Goal: Communication & Community: Answer question/provide support

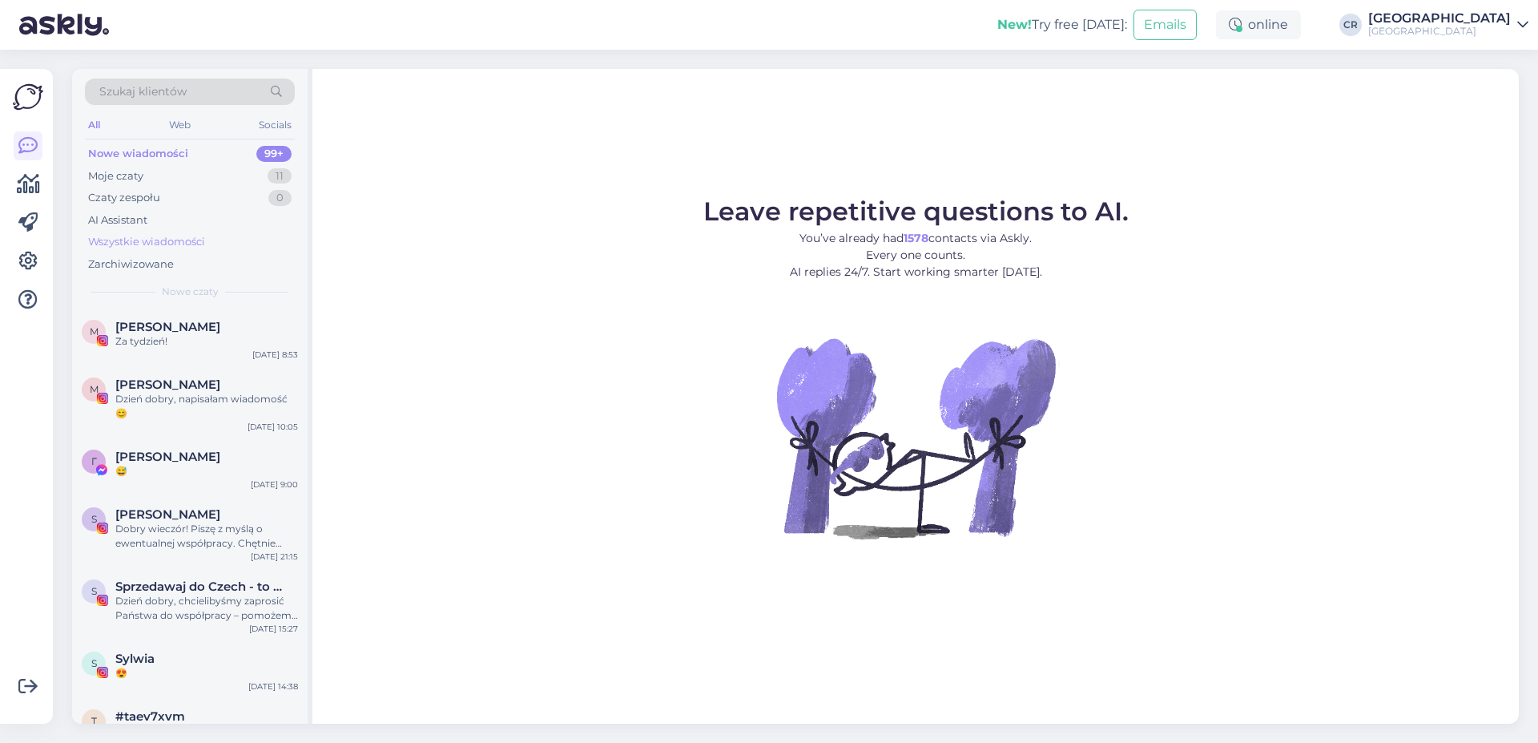
click at [174, 249] on div "Wszystkie wiadomości" at bounding box center [146, 242] width 117 height 16
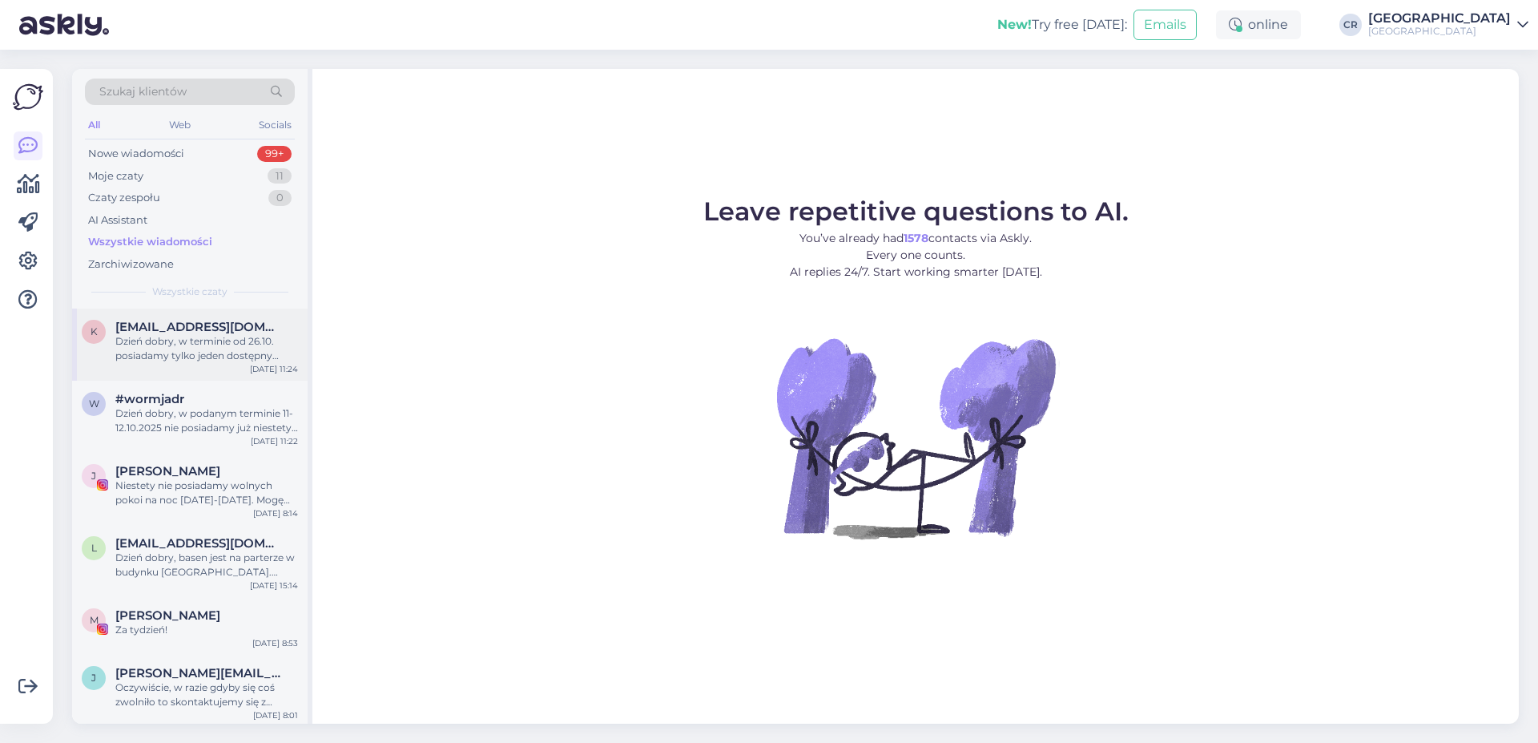
click at [192, 321] on span "[EMAIL_ADDRESS][DOMAIN_NAME]" at bounding box center [198, 327] width 167 height 14
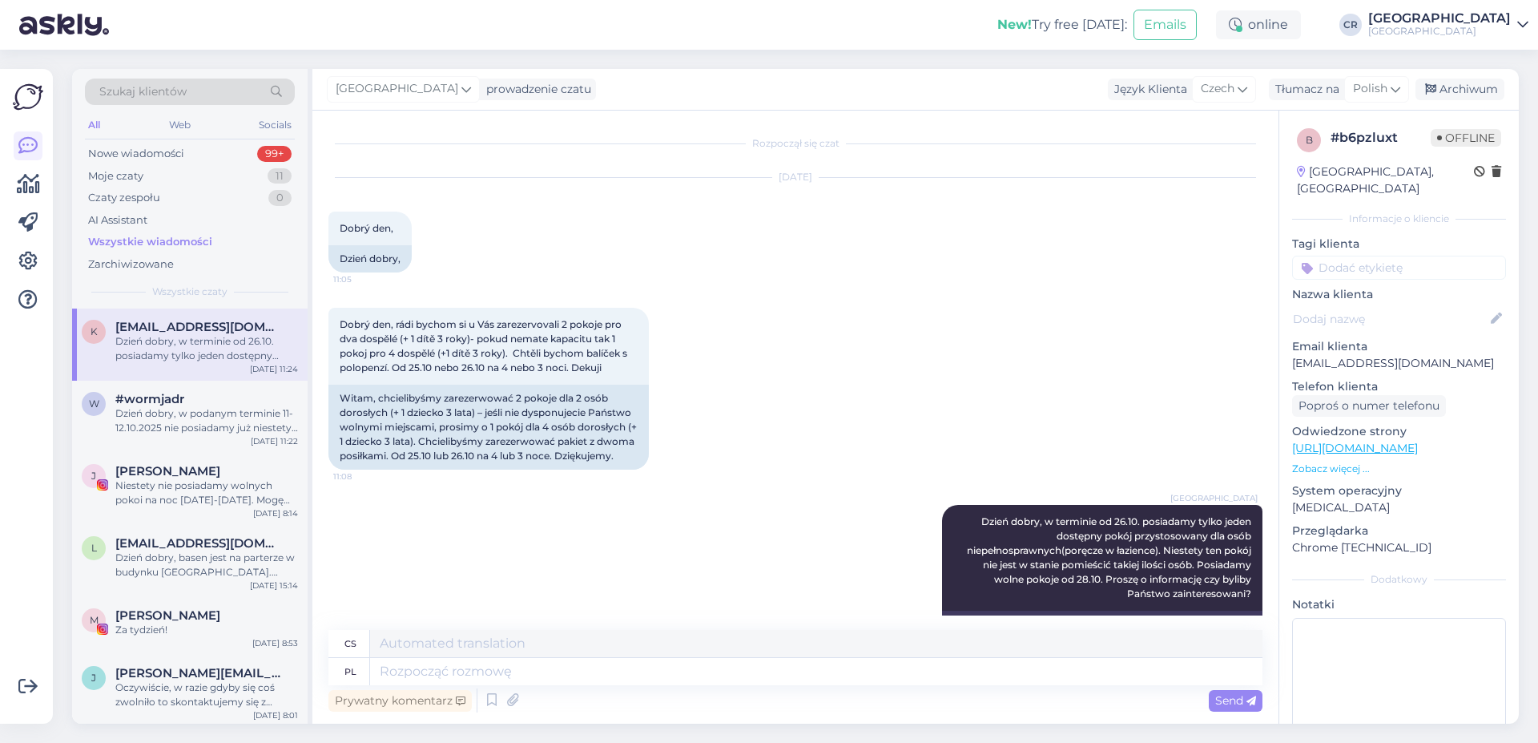
scroll to position [83, 0]
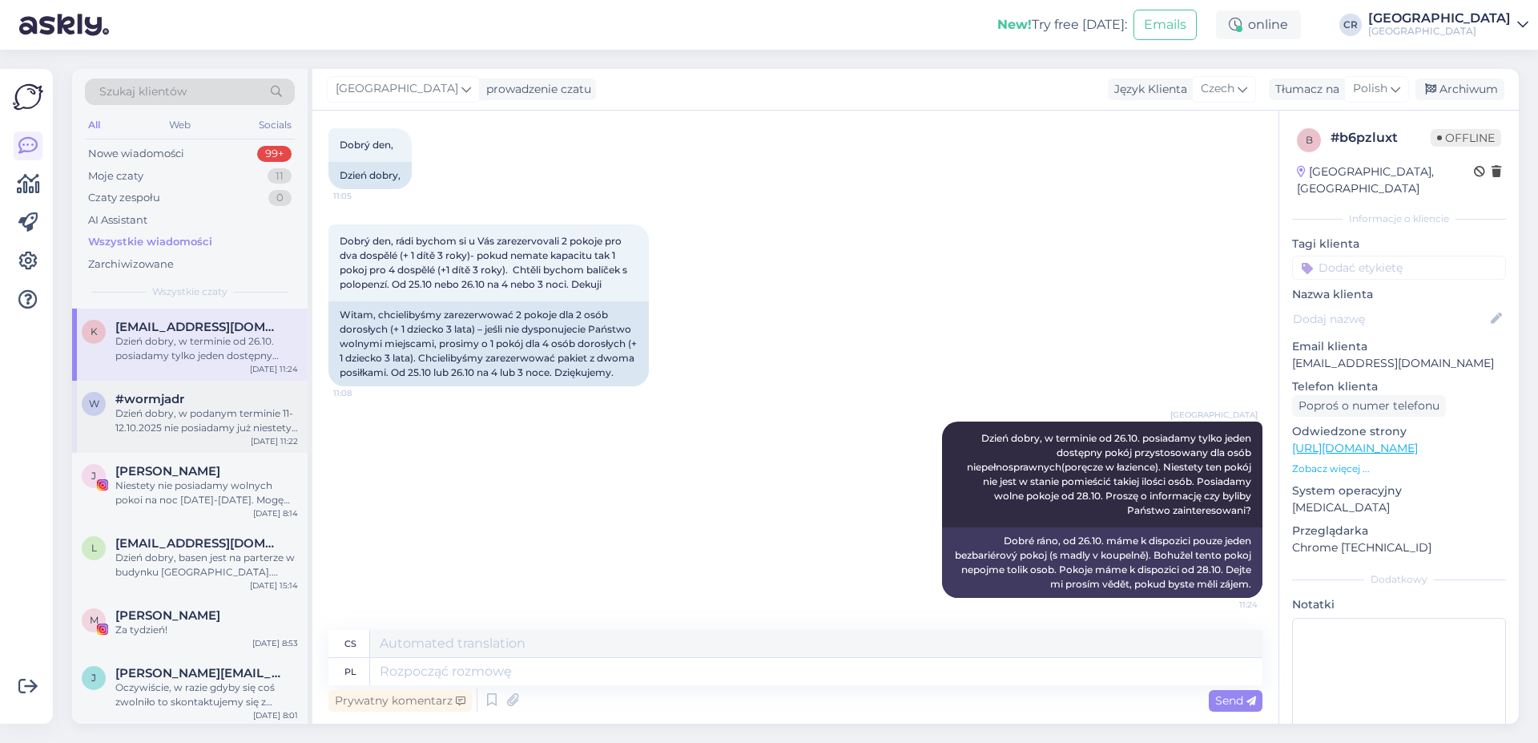
click at [204, 402] on div "#wormjadr" at bounding box center [206, 399] width 183 height 14
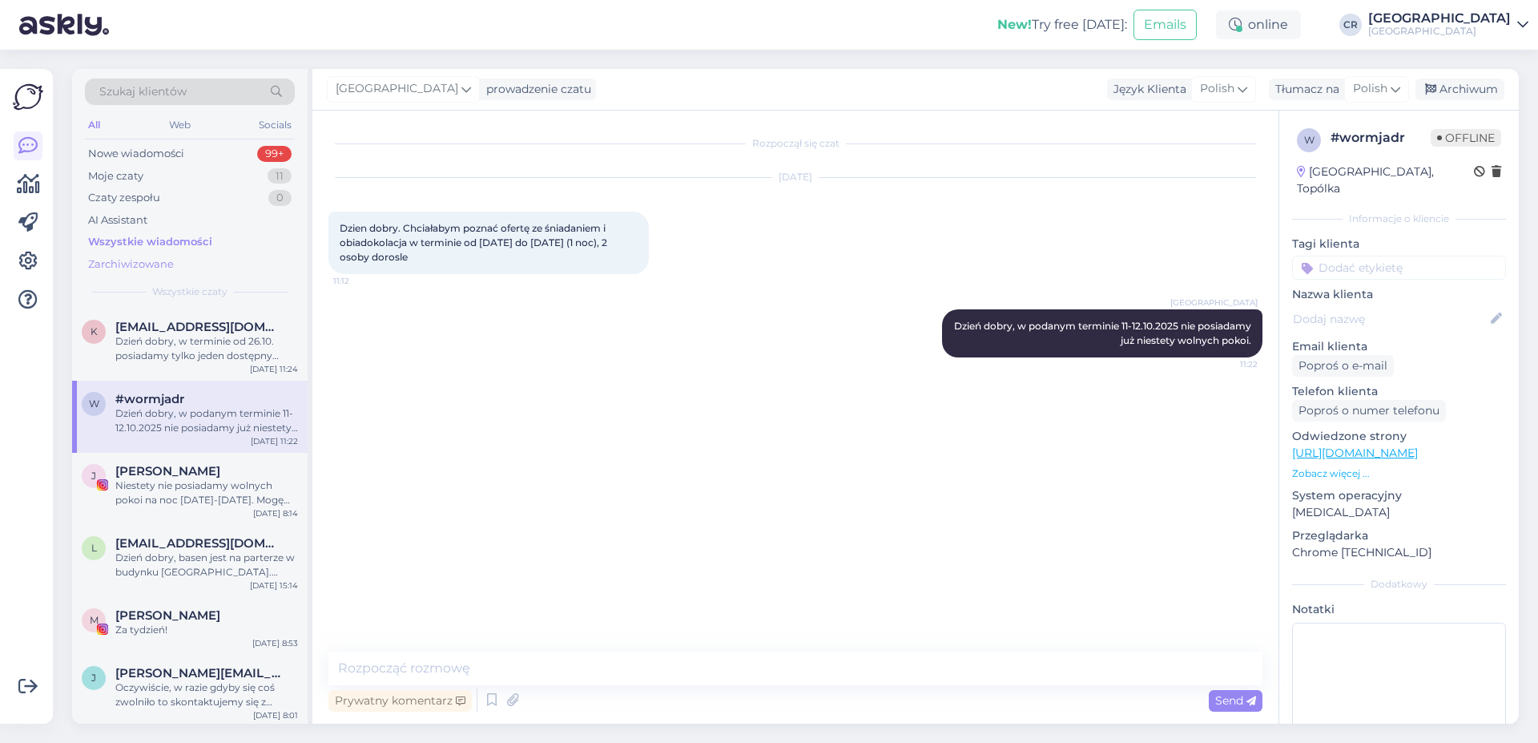
click at [170, 262] on div "Zarchiwizowane" at bounding box center [131, 264] width 86 height 16
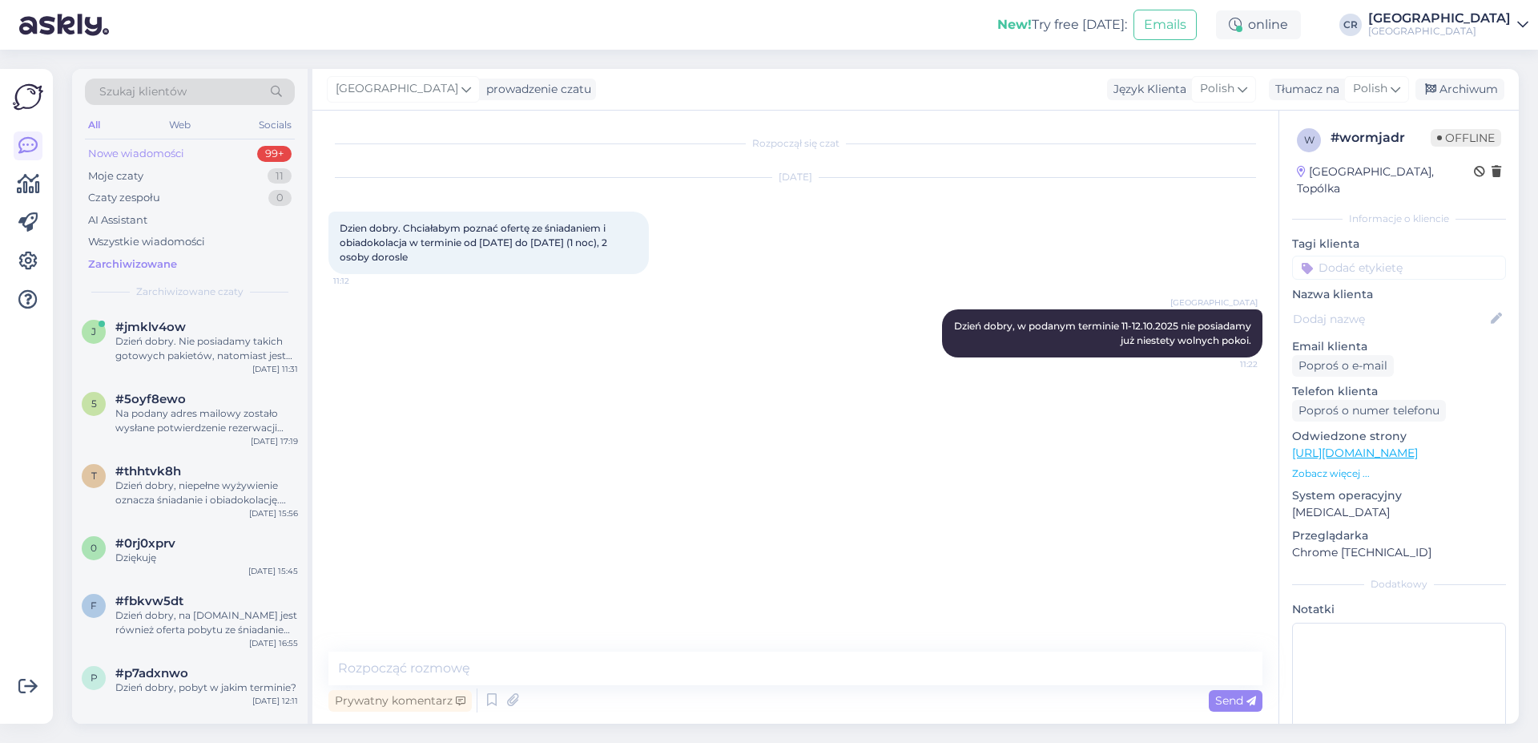
click at [163, 148] on div "Nowe wiadomości" at bounding box center [136, 154] width 96 height 16
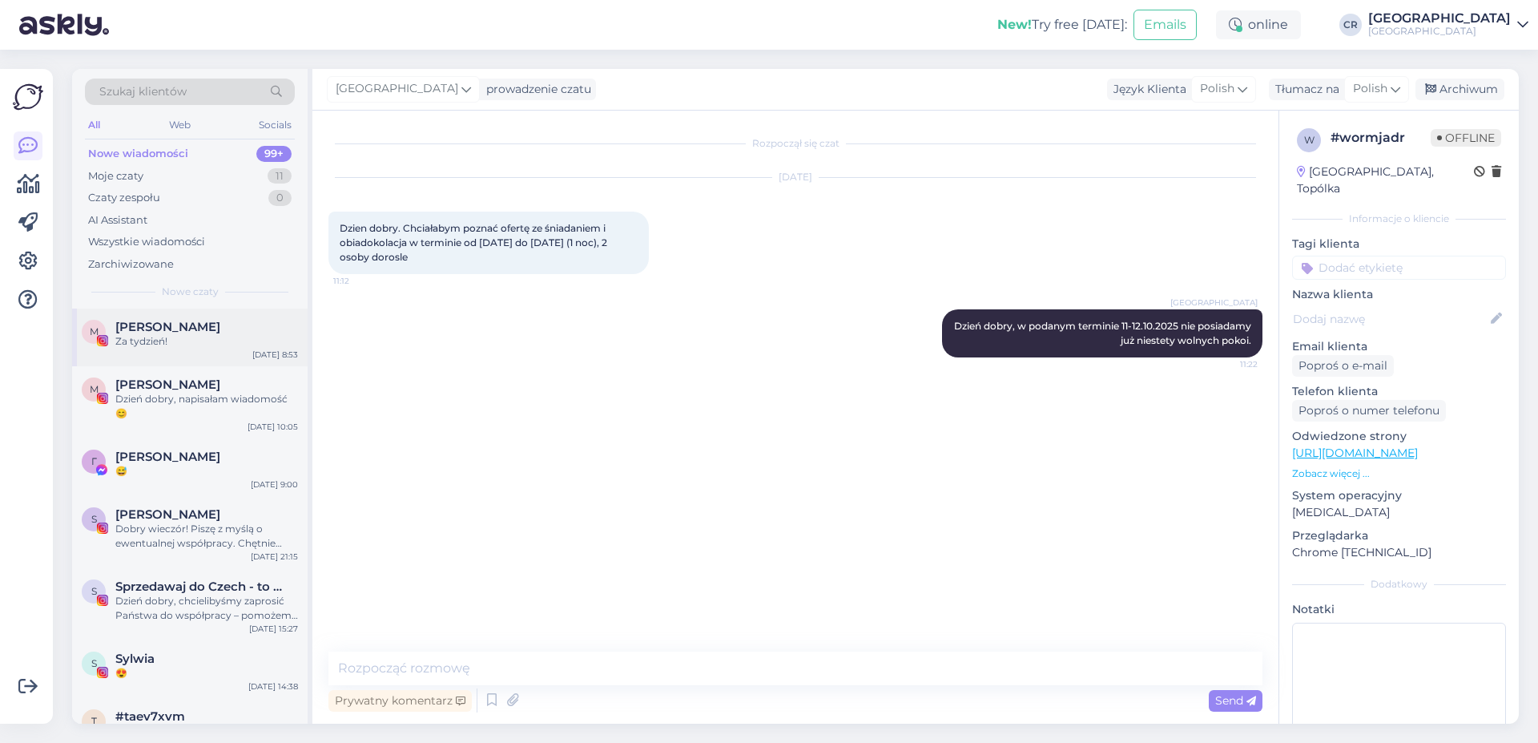
click at [168, 333] on span "[PERSON_NAME]" at bounding box center [167, 327] width 105 height 14
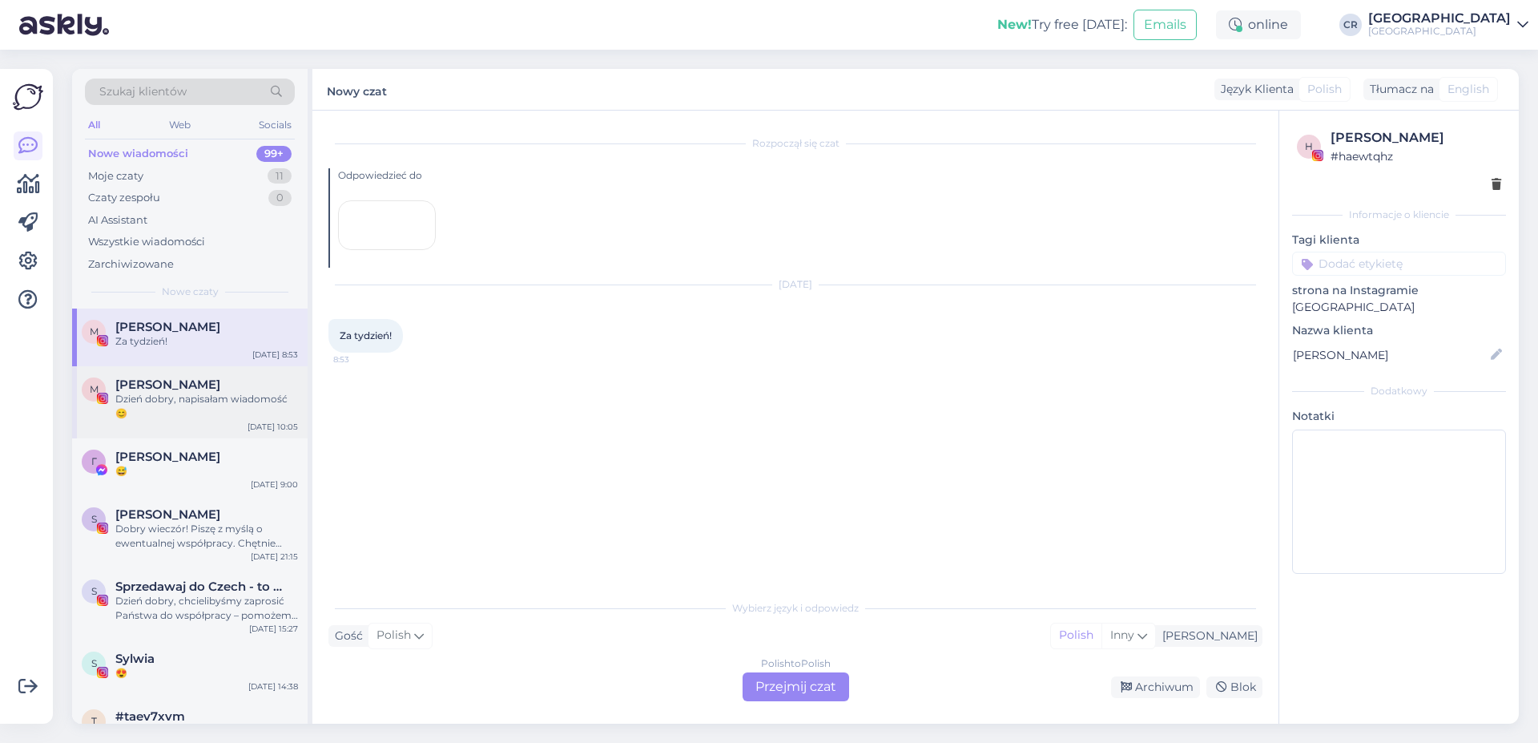
click at [175, 404] on div "Dzień dobry, napisałam wiadomość 😊" at bounding box center [206, 406] width 183 height 29
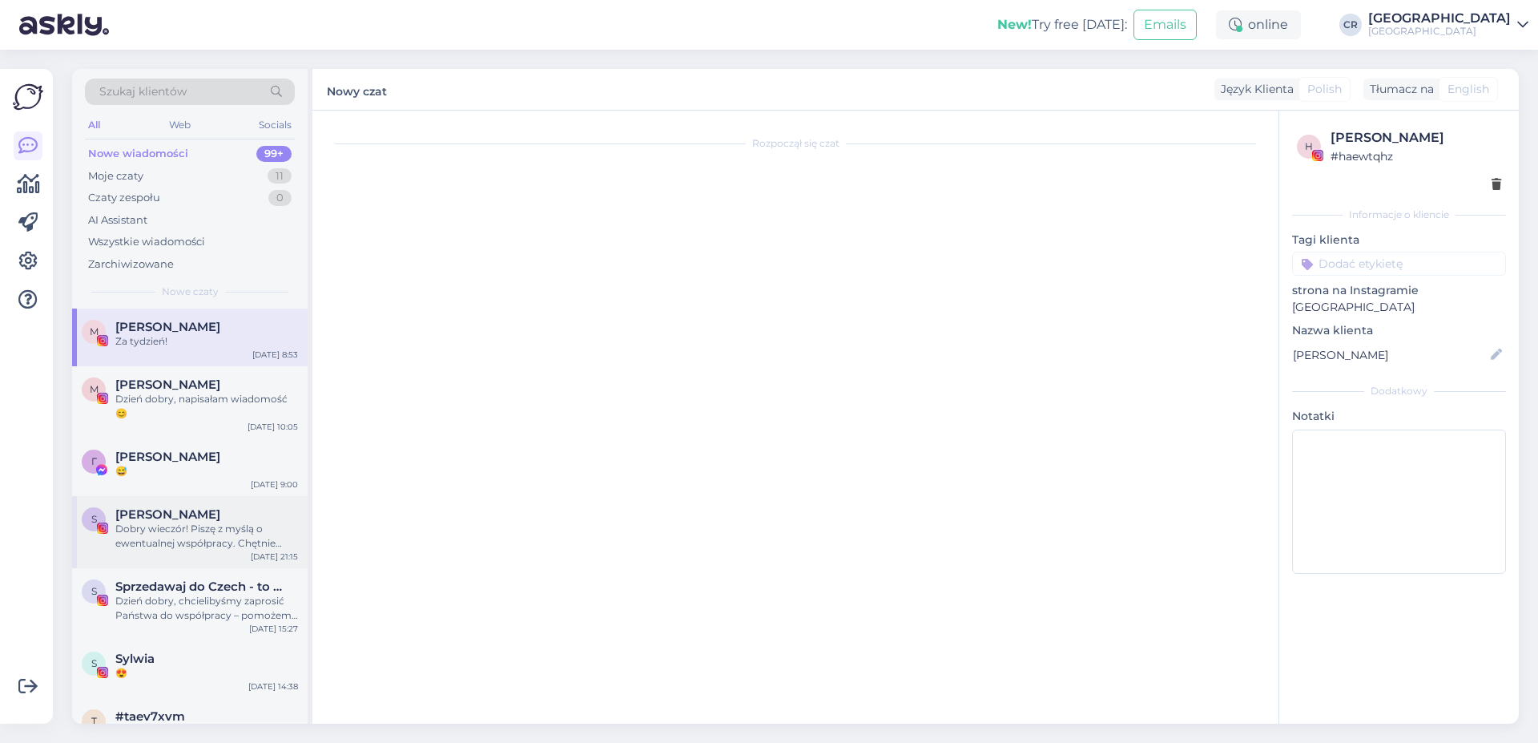
scroll to position [91, 0]
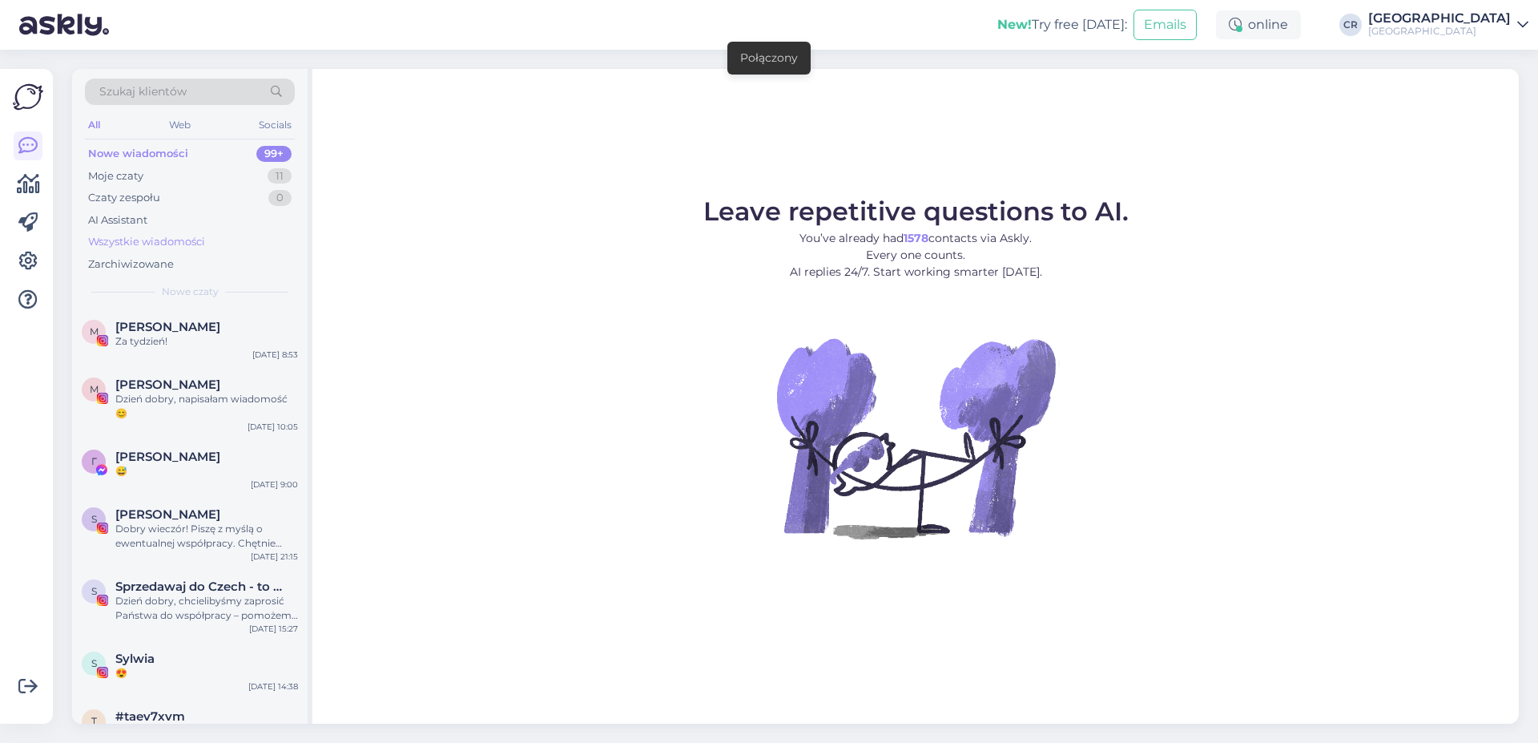
click at [153, 246] on div "Wszystkie wiadomości" at bounding box center [146, 242] width 117 height 16
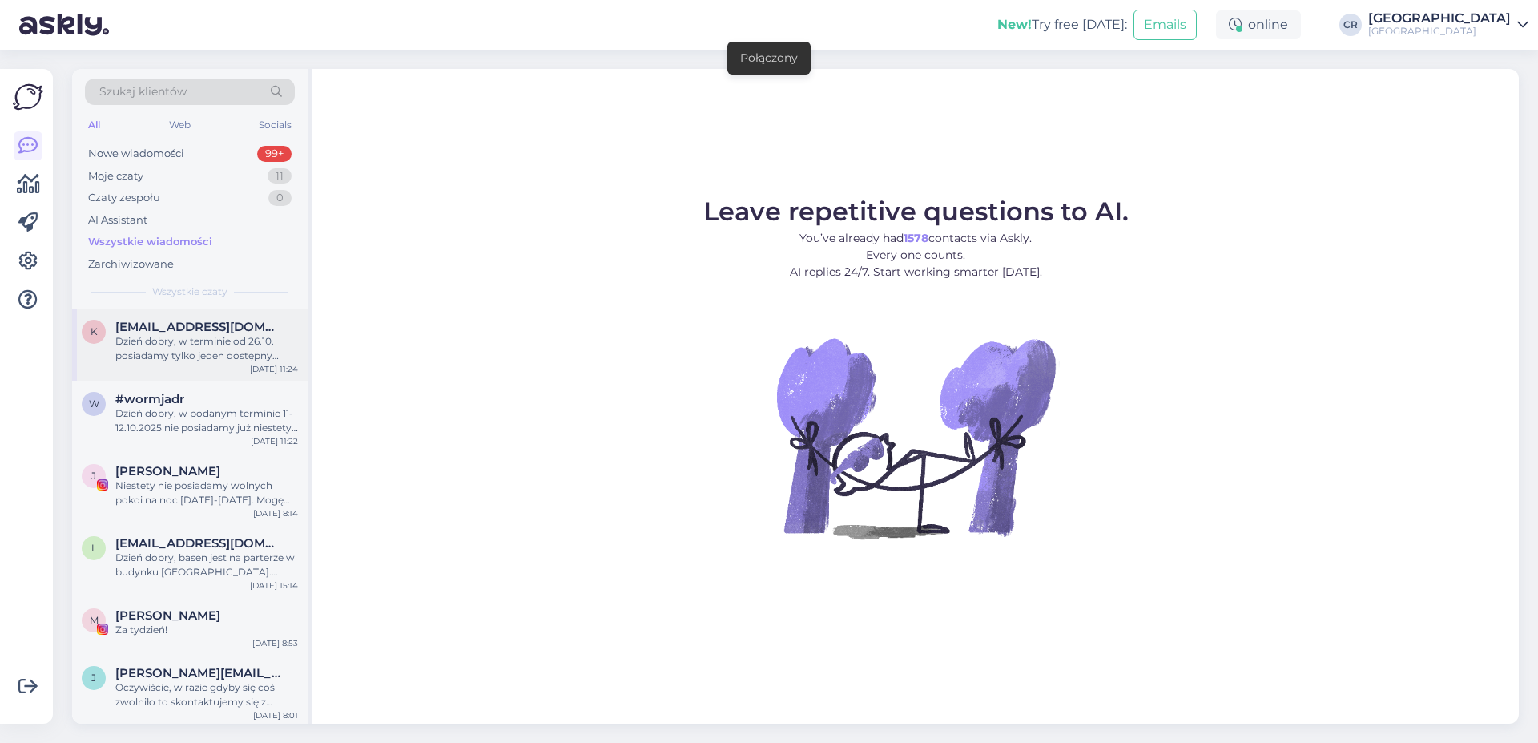
click at [216, 339] on div "Dzień dobry, w terminie od 26.10. posiadamy tylko jeden dostępny pokój przystos…" at bounding box center [206, 348] width 183 height 29
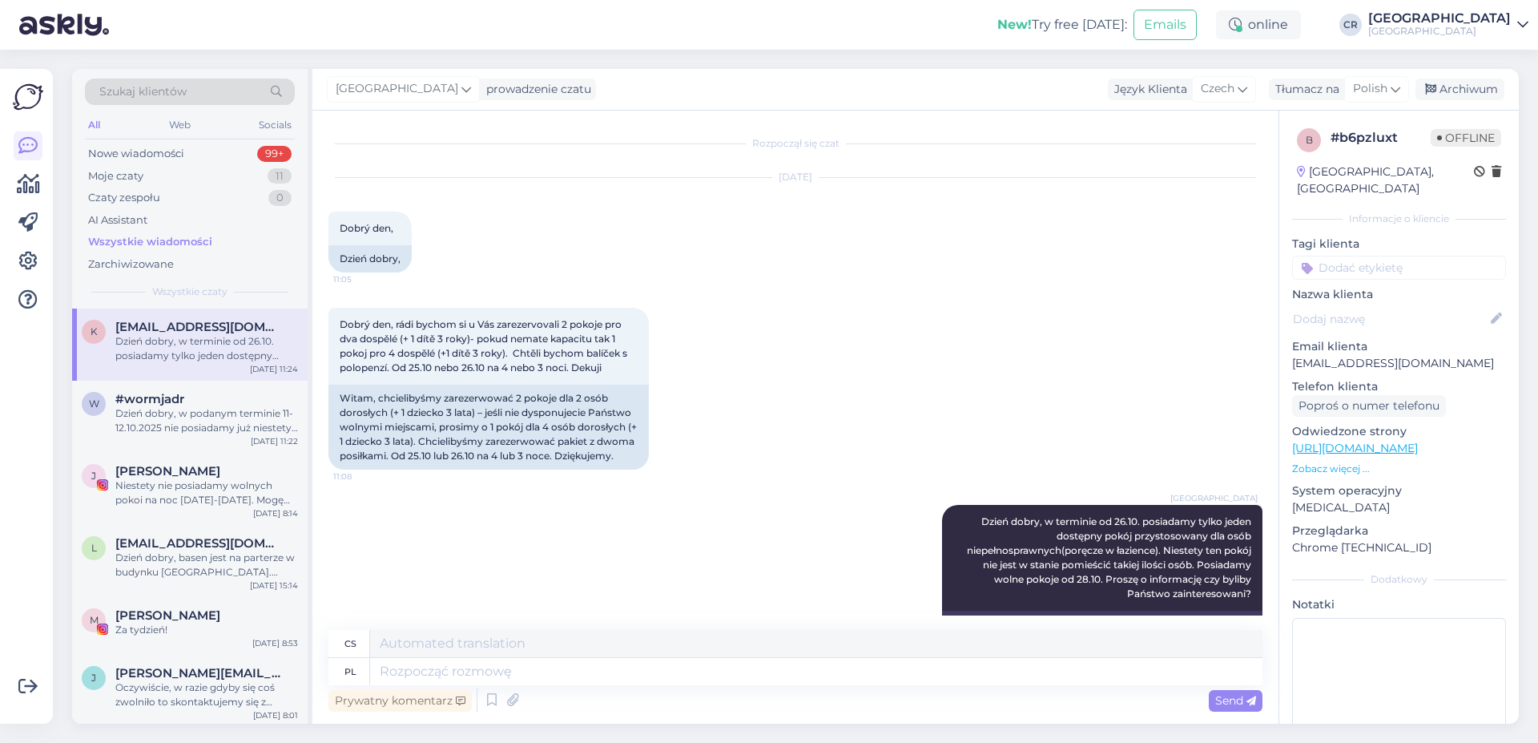
scroll to position [83, 0]
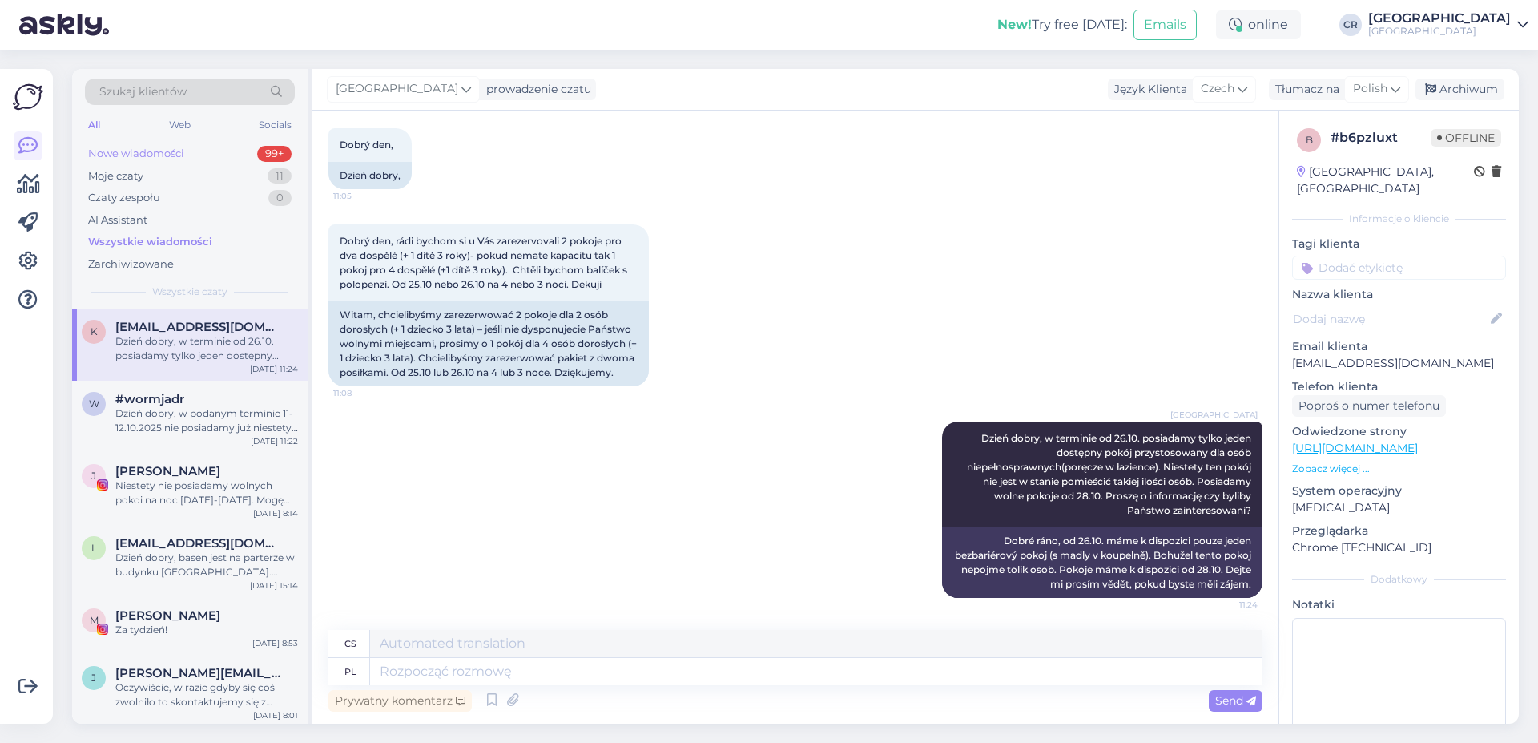
click at [183, 150] on div "Nowe wiadomości" at bounding box center [136, 154] width 96 height 16
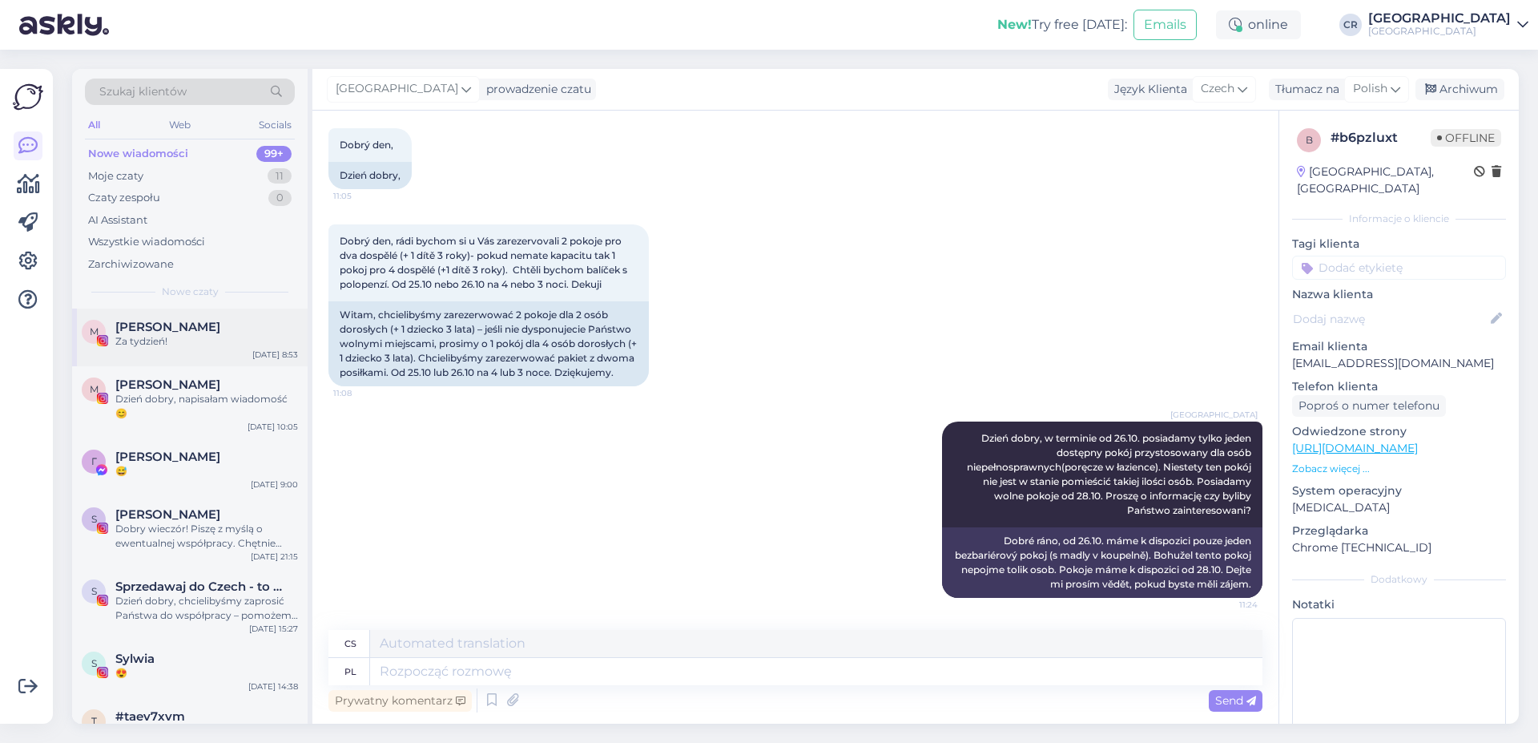
click at [198, 349] on div "M [PERSON_NAME] tydzień! [DATE] 8:53" at bounding box center [190, 337] width 236 height 58
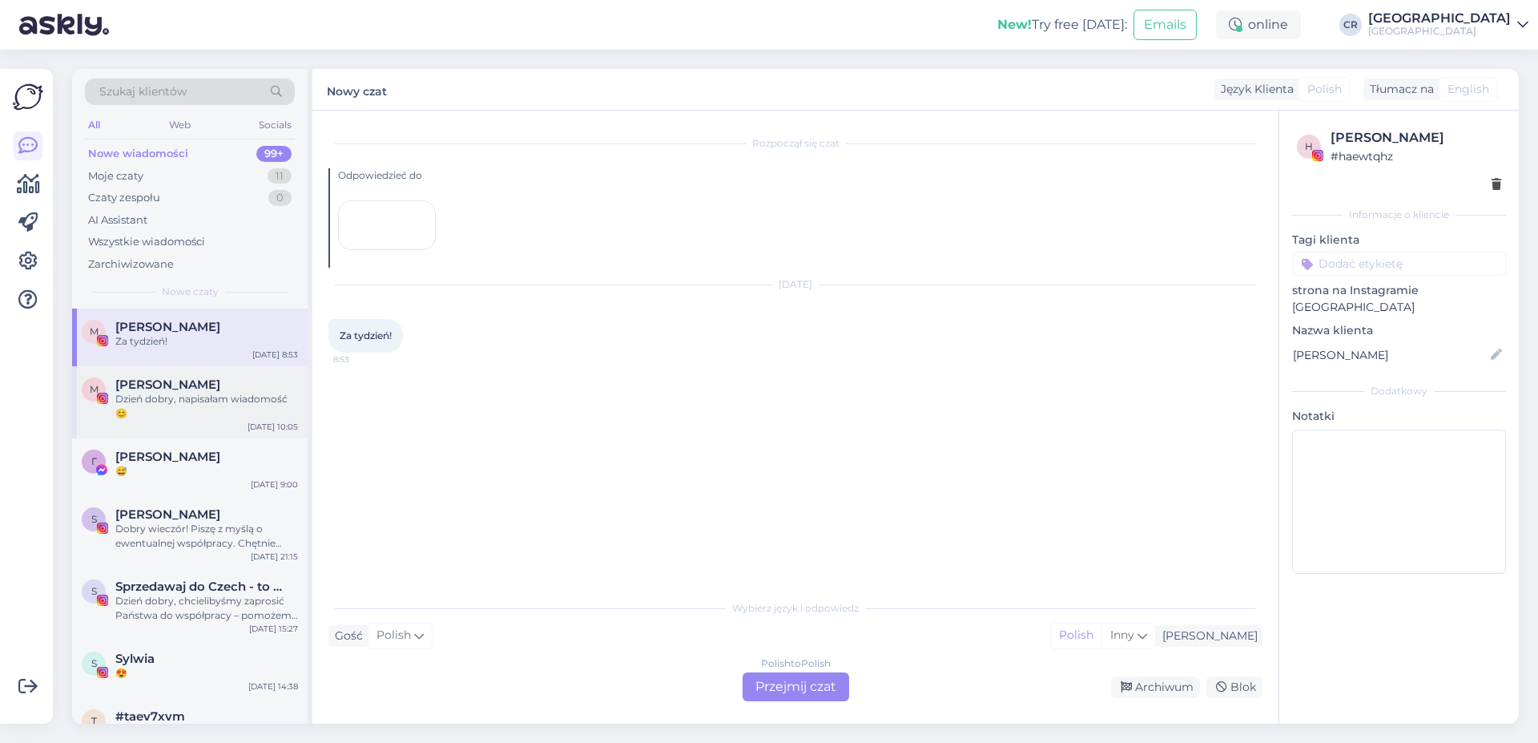
click at [191, 408] on div "Dzień dobry, napisałam wiadomość 😊" at bounding box center [206, 406] width 183 height 29
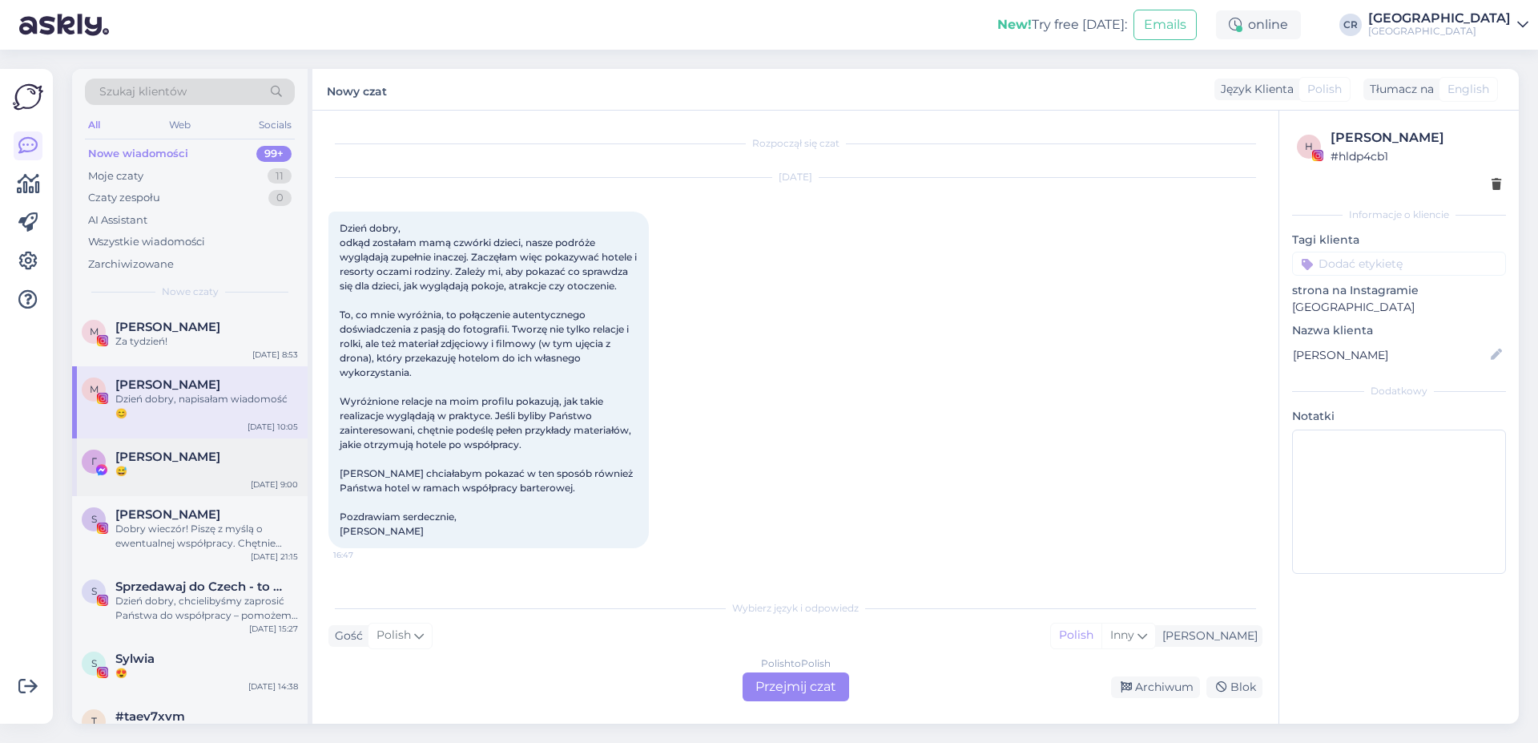
click at [212, 468] on div "😅" at bounding box center [206, 471] width 183 height 14
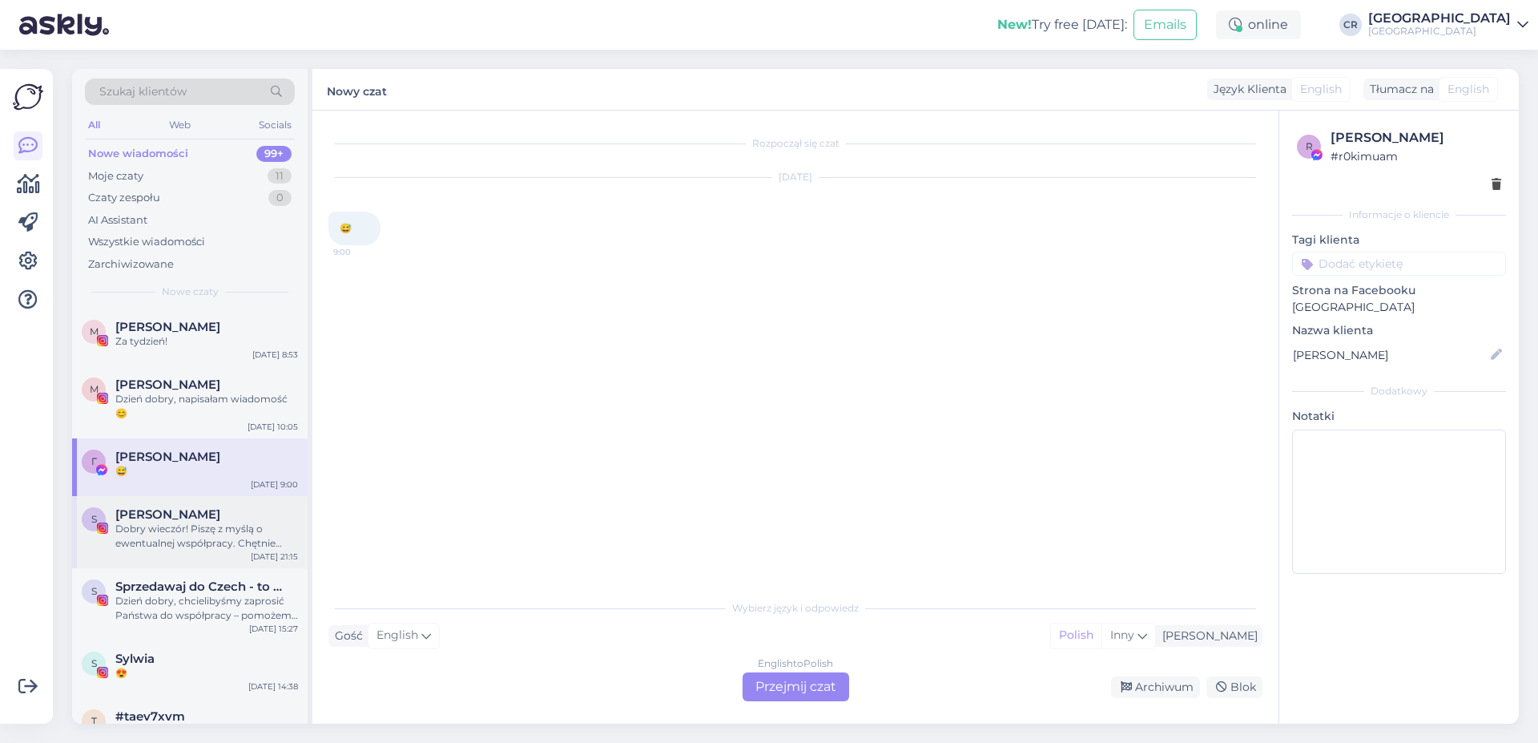
click at [200, 519] on span "[PERSON_NAME]" at bounding box center [167, 514] width 105 height 14
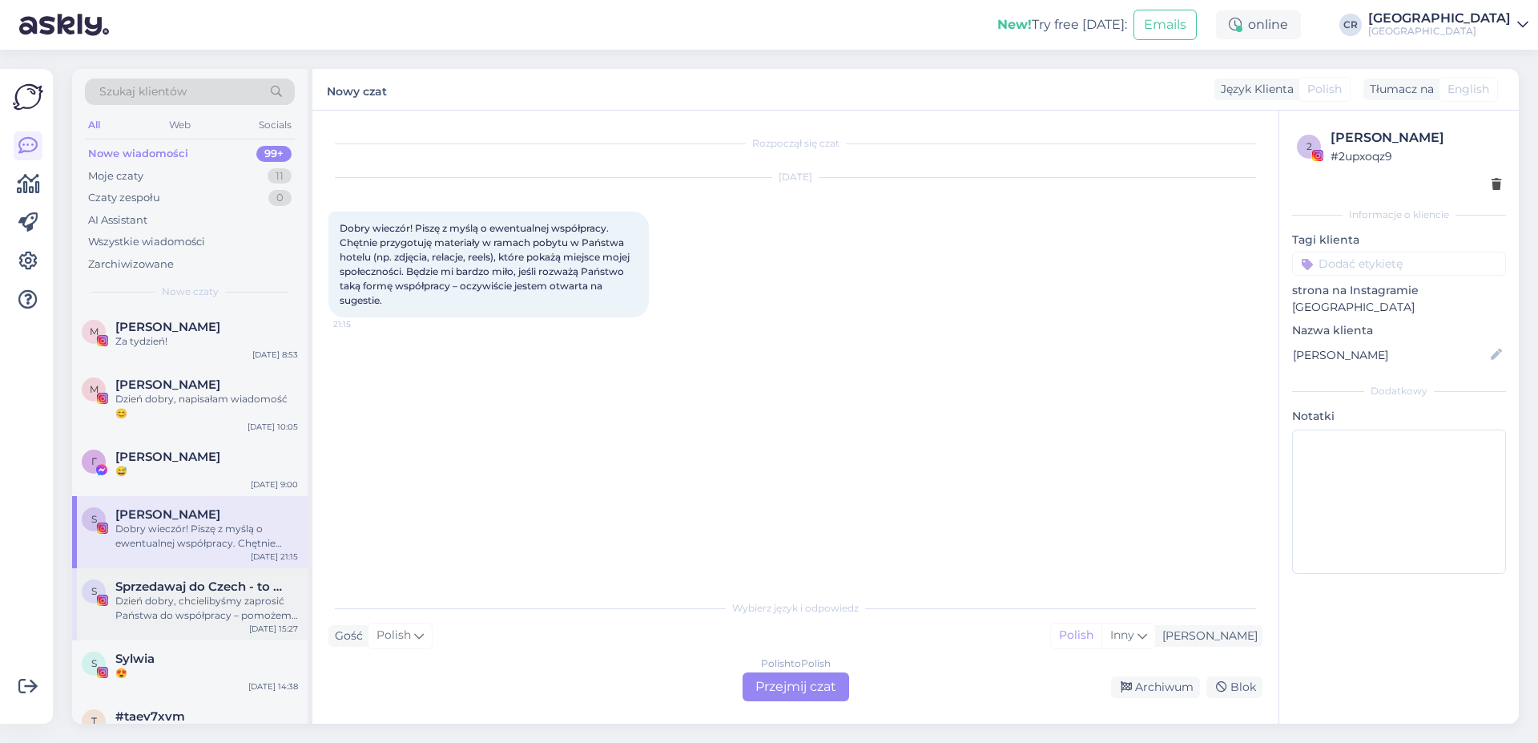
click at [185, 603] on div "Dzień dobry, chcielibyśmy zaprosić Państwa do współpracy – pomożemy dotrzeć do …" at bounding box center [206, 608] width 183 height 29
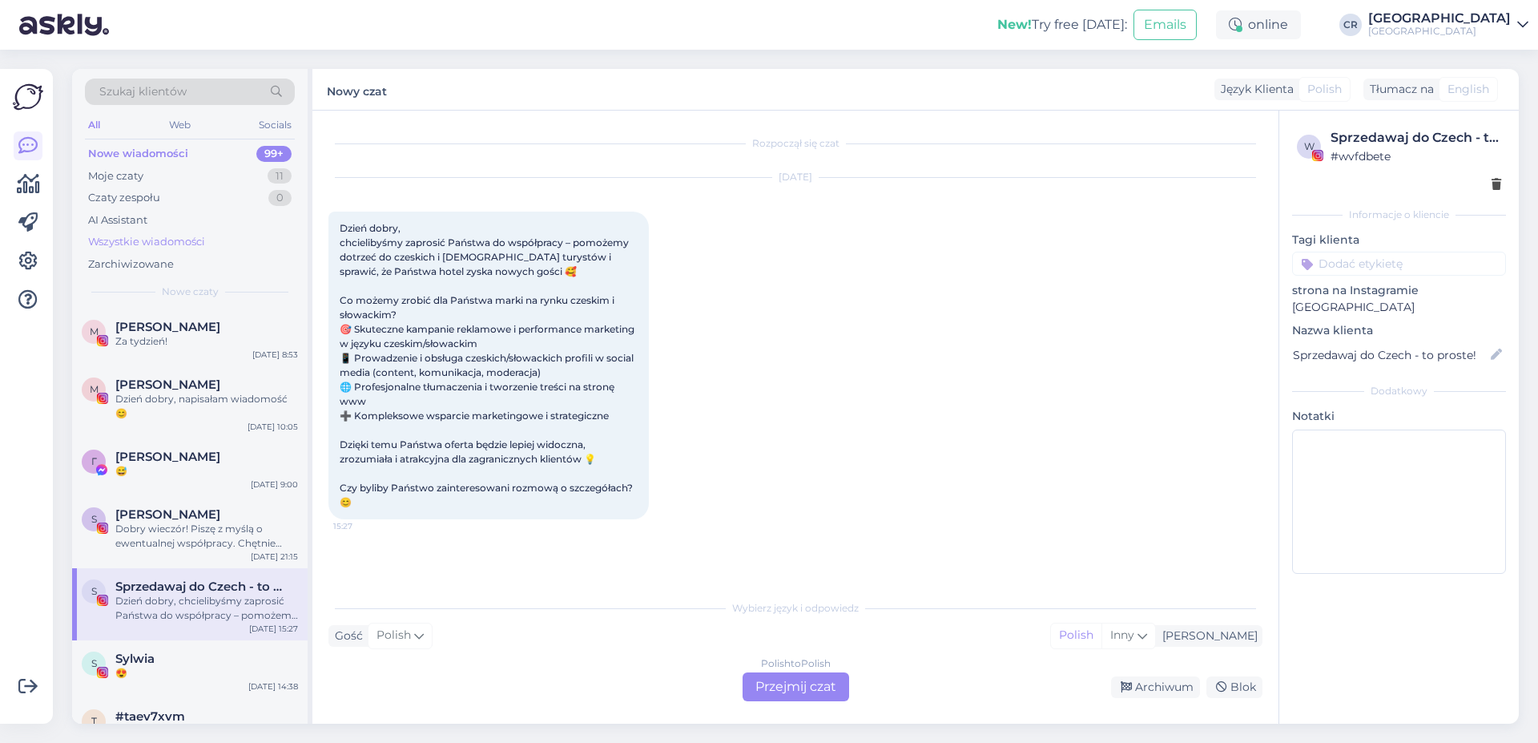
click at [182, 246] on div "Wszystkie wiadomości" at bounding box center [146, 242] width 117 height 16
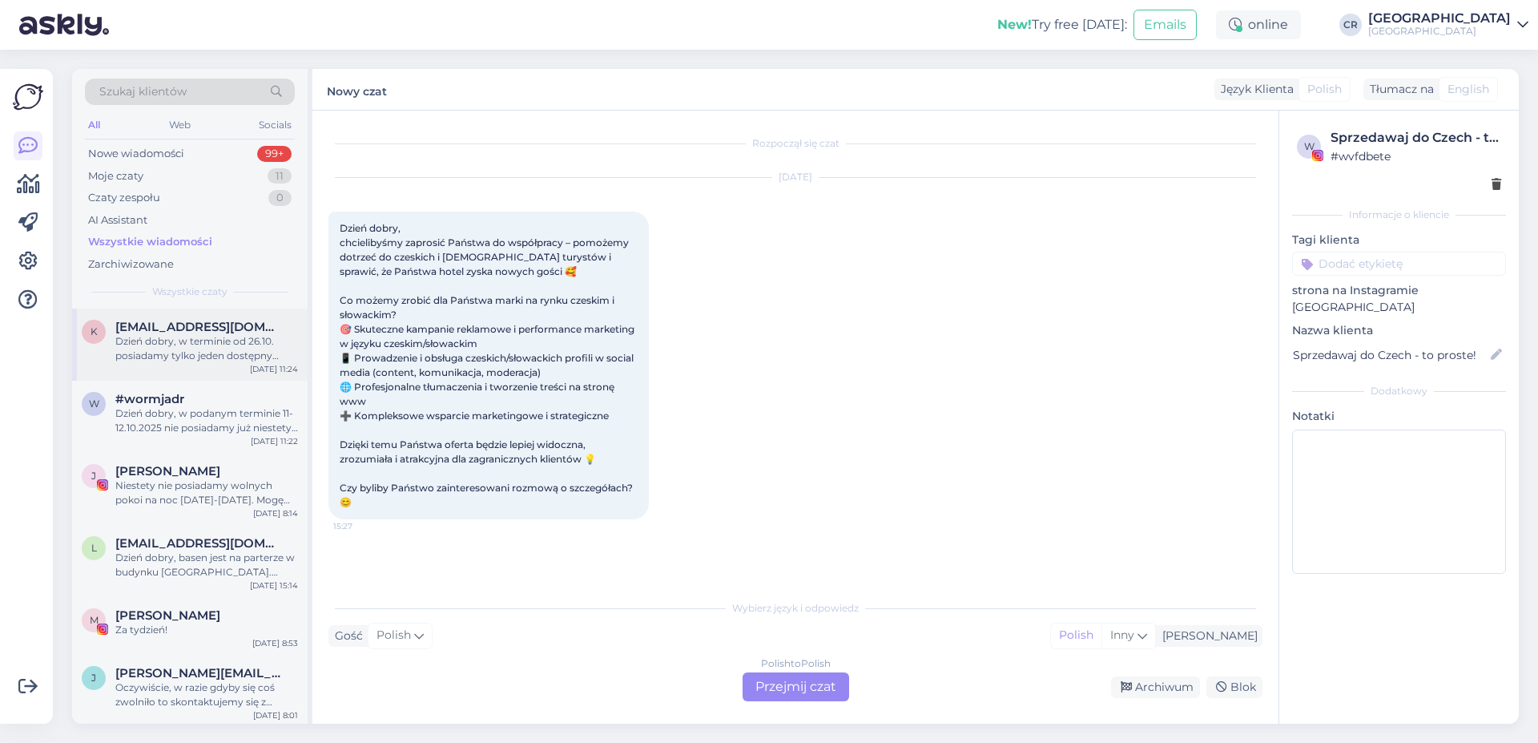
click at [216, 334] on div "Dzień dobry, w terminie od 26.10. posiadamy tylko jeden dostępny pokój przystos…" at bounding box center [206, 348] width 183 height 29
